Goal: Task Accomplishment & Management: Manage account settings

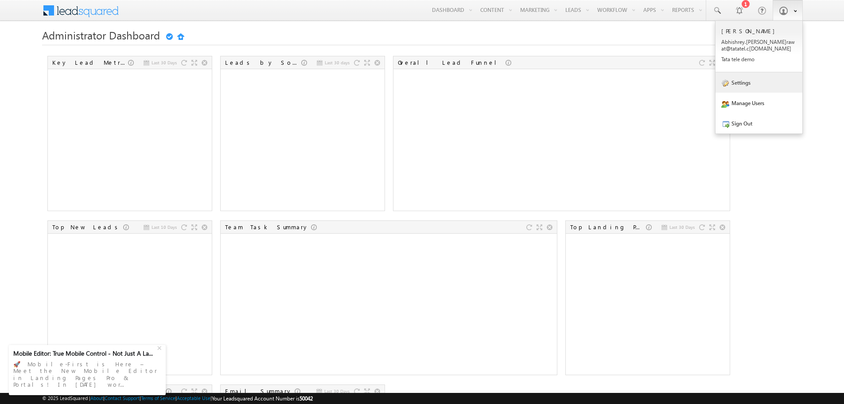
click at [765, 89] on link "Settings" at bounding box center [759, 82] width 87 height 20
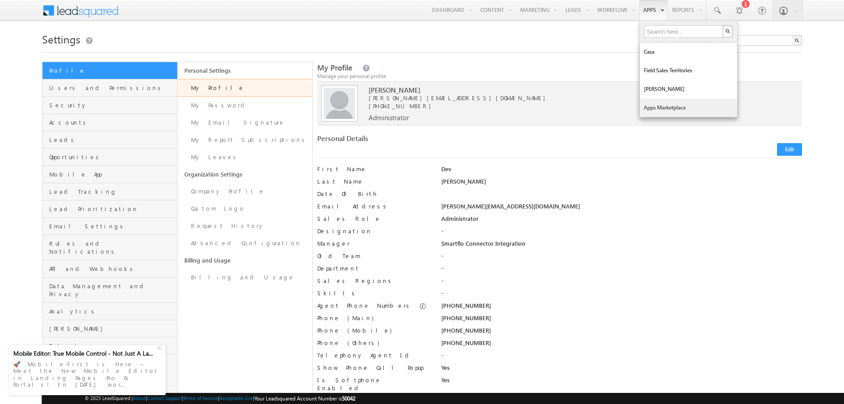
click at [661, 107] on link "Apps Marketplace" at bounding box center [688, 107] width 97 height 19
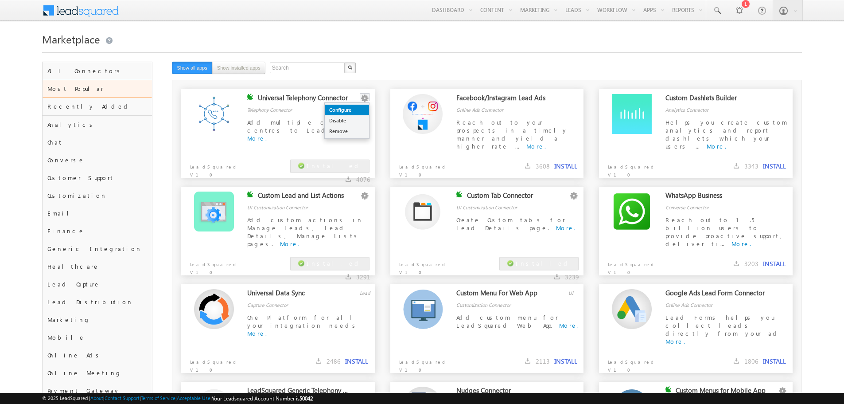
click at [357, 107] on link "Configure" at bounding box center [347, 110] width 44 height 11
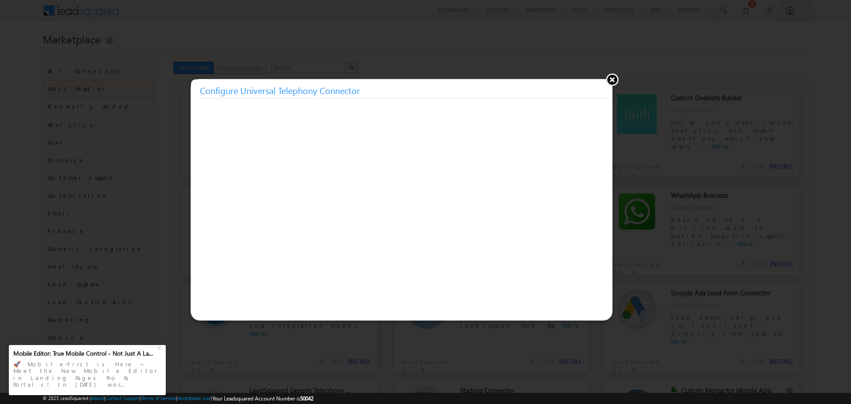
click at [612, 79] on button at bounding box center [611, 79] width 13 height 13
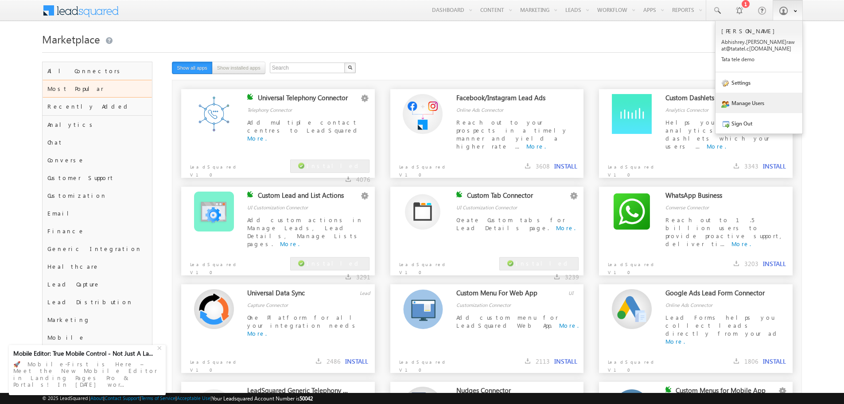
click at [744, 97] on link "Manage Users" at bounding box center [759, 103] width 87 height 20
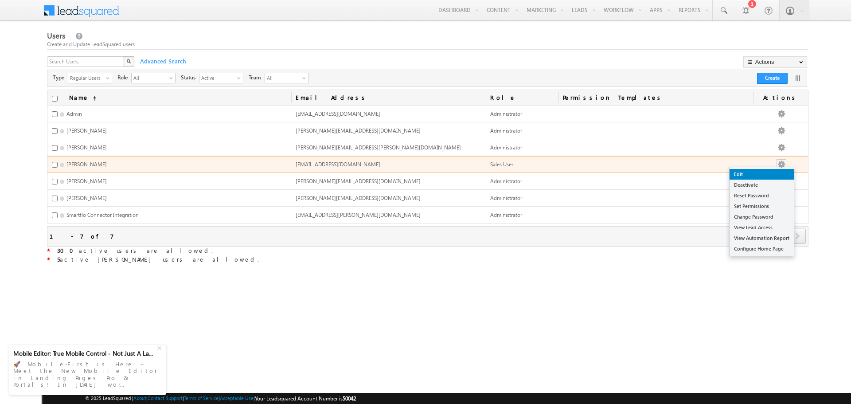
click at [771, 169] on link "Edit" at bounding box center [761, 174] width 64 height 11
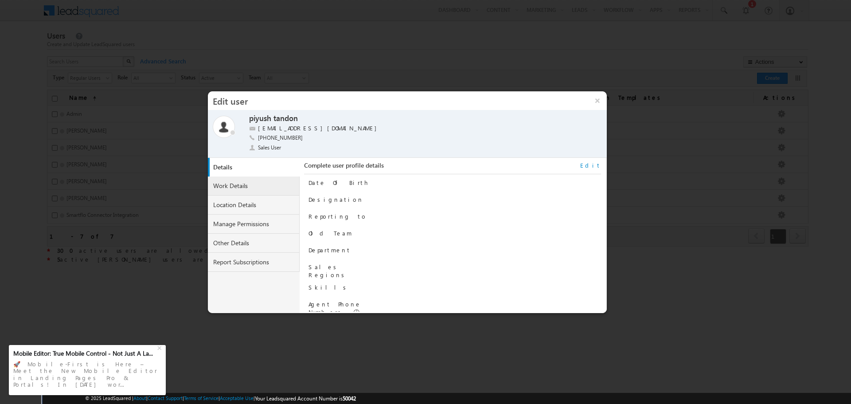
click at [250, 184] on link "Work Details" at bounding box center [254, 185] width 92 height 19
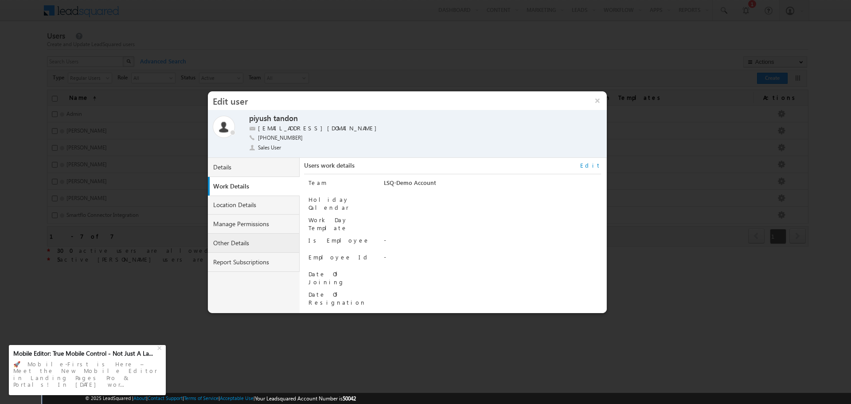
click at [249, 236] on link "Other Details" at bounding box center [254, 243] width 92 height 19
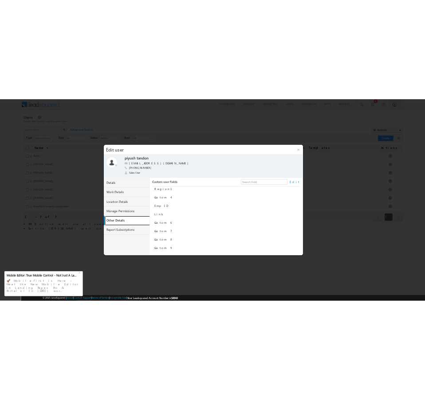
scroll to position [37, 0]
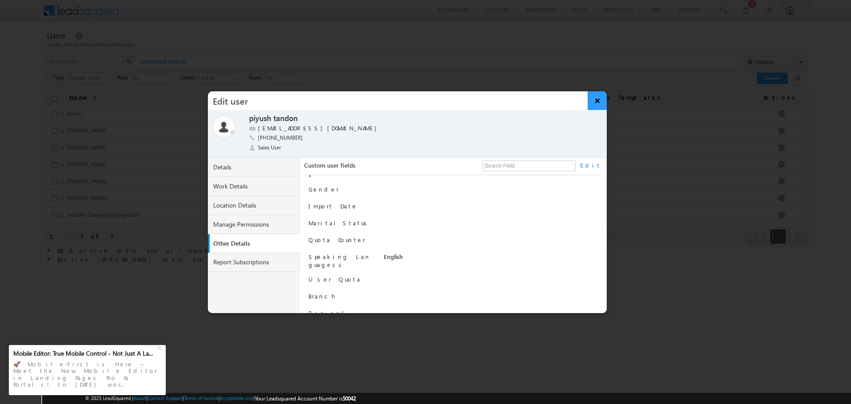
click at [603, 105] on button "×" at bounding box center [597, 100] width 19 height 19
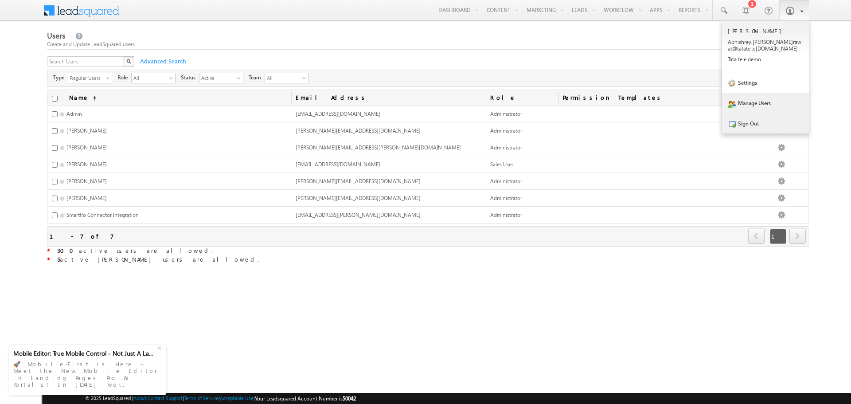
click at [743, 123] on link "Sign Out" at bounding box center [765, 123] width 87 height 20
